Goal: Navigation & Orientation: Find specific page/section

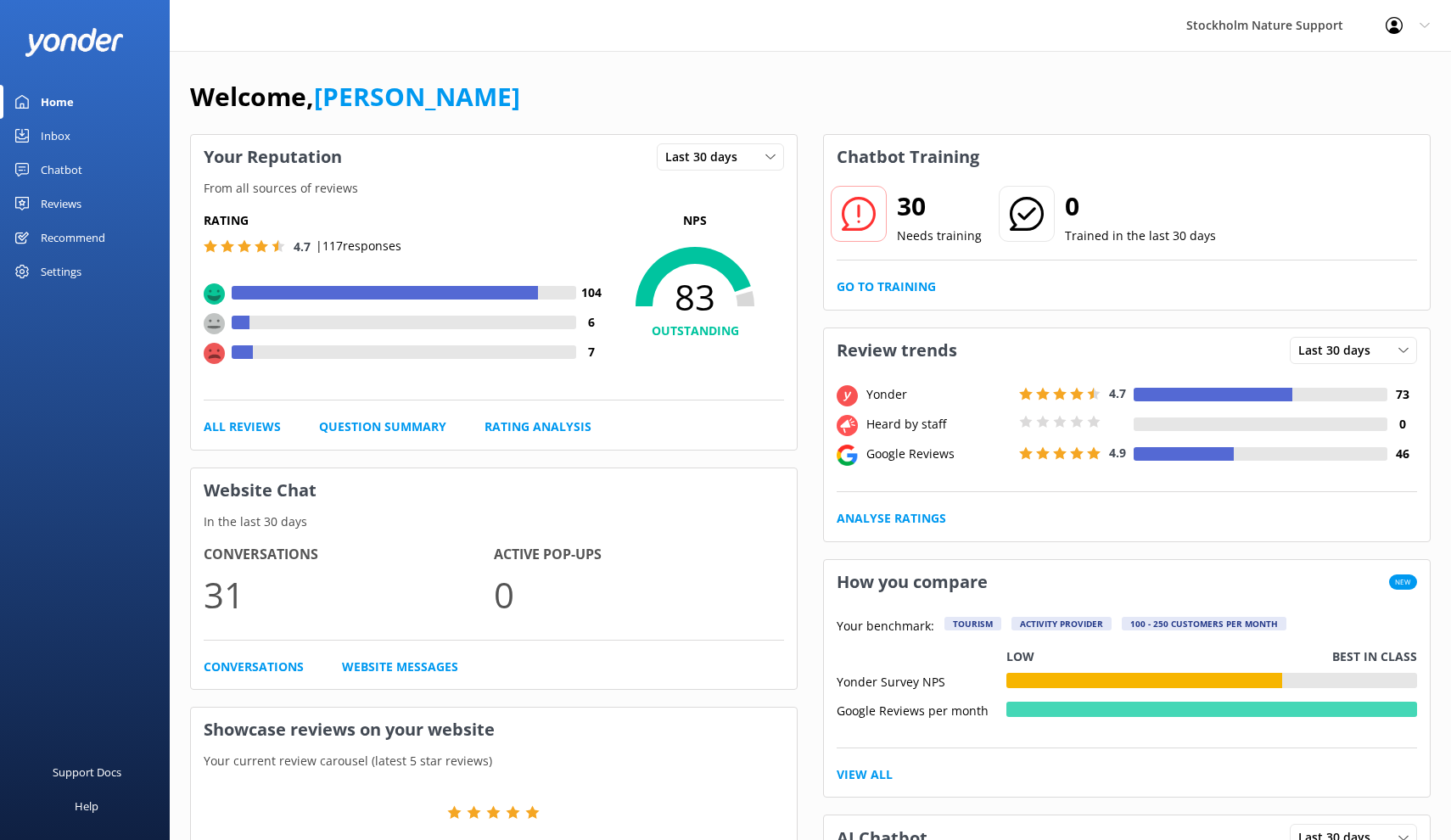
click at [65, 204] on div "Reviews" at bounding box center [60, 204] width 40 height 34
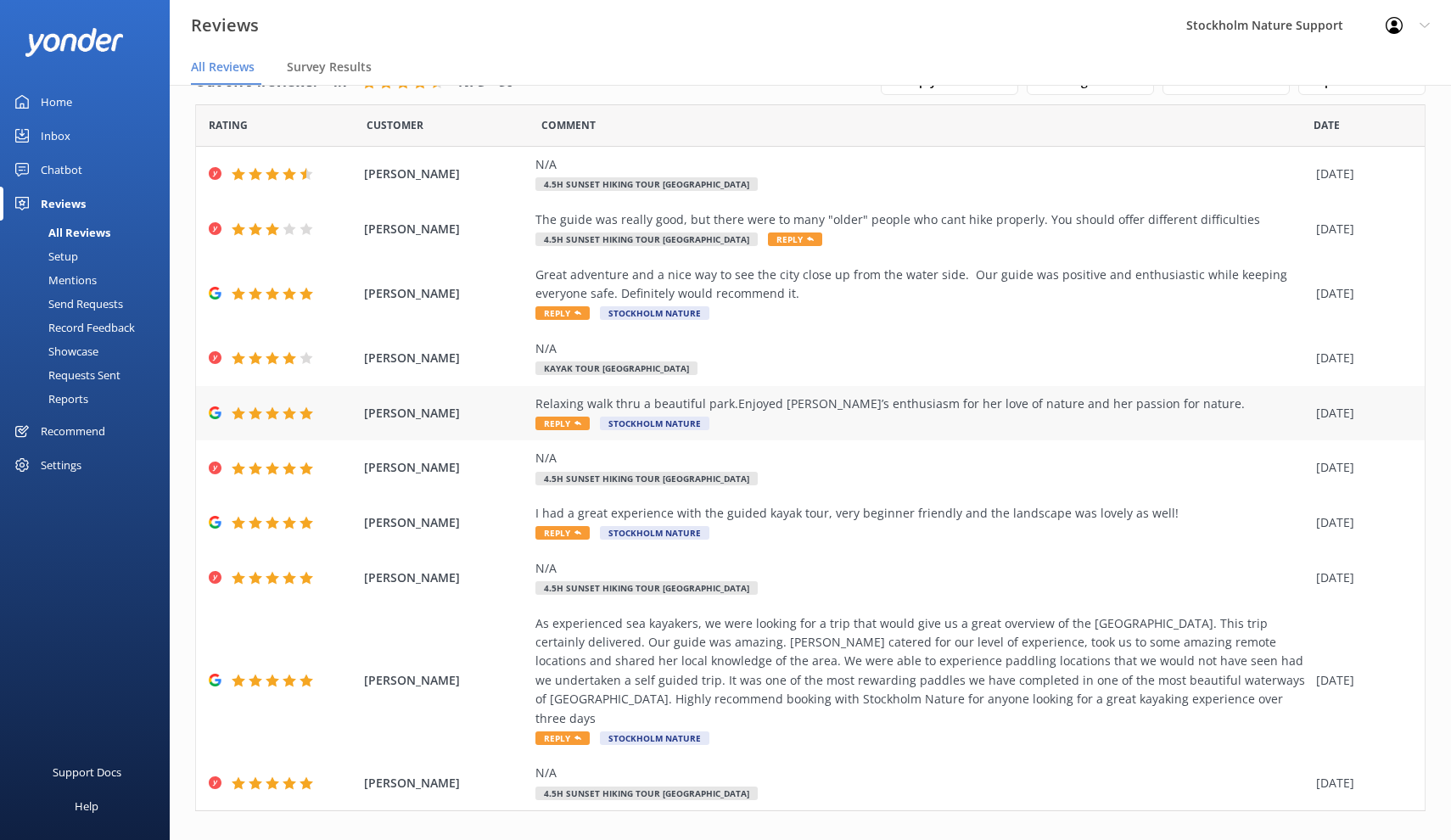
scroll to position [40, 0]
click at [1152, 839] on link "2" at bounding box center [1153, 848] width 23 height 16
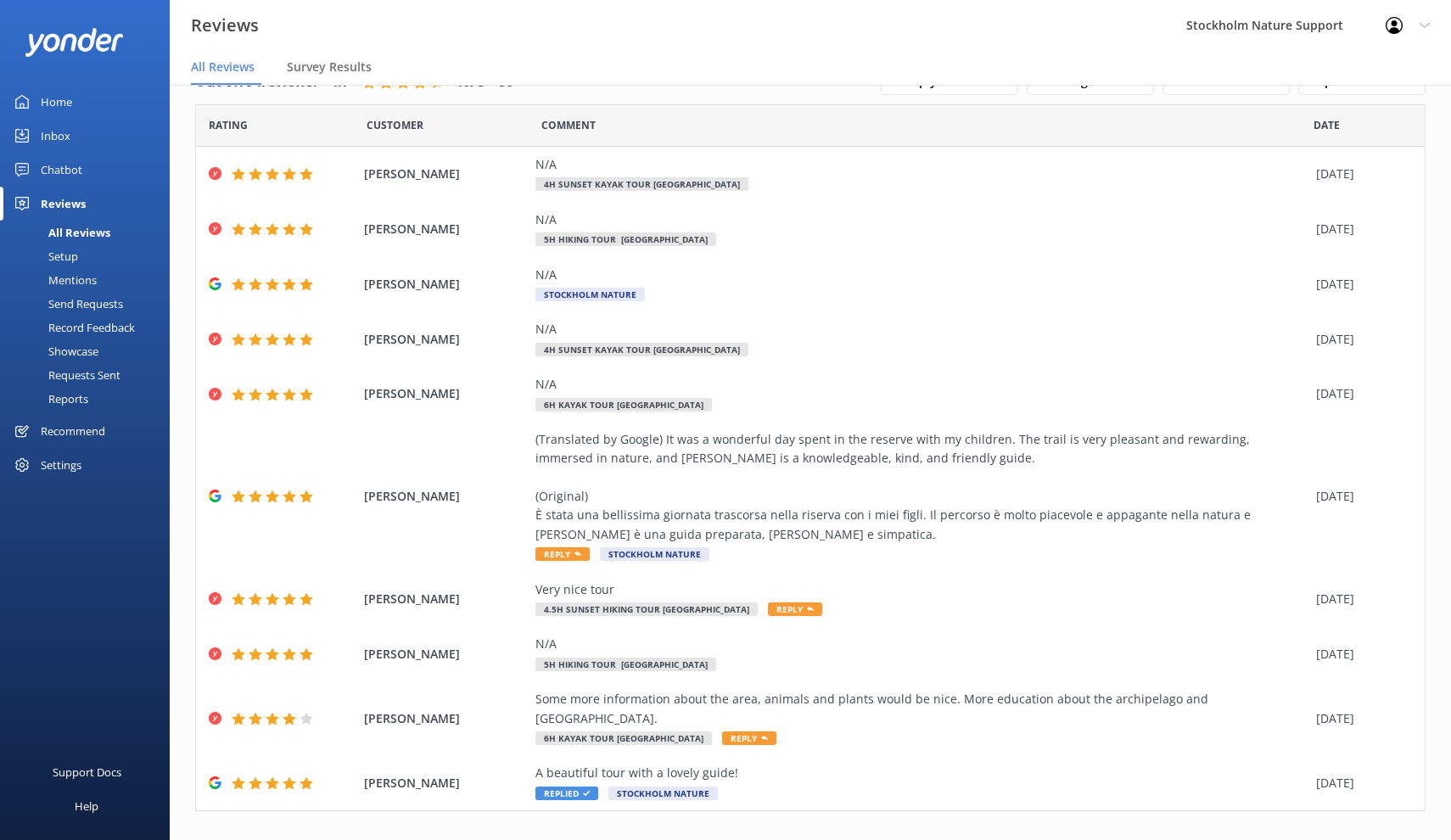
scroll to position [40, 0]
click at [1130, 839] on link "1" at bounding box center [1131, 848] width 23 height 16
